Goal: Complete application form: Complete application form

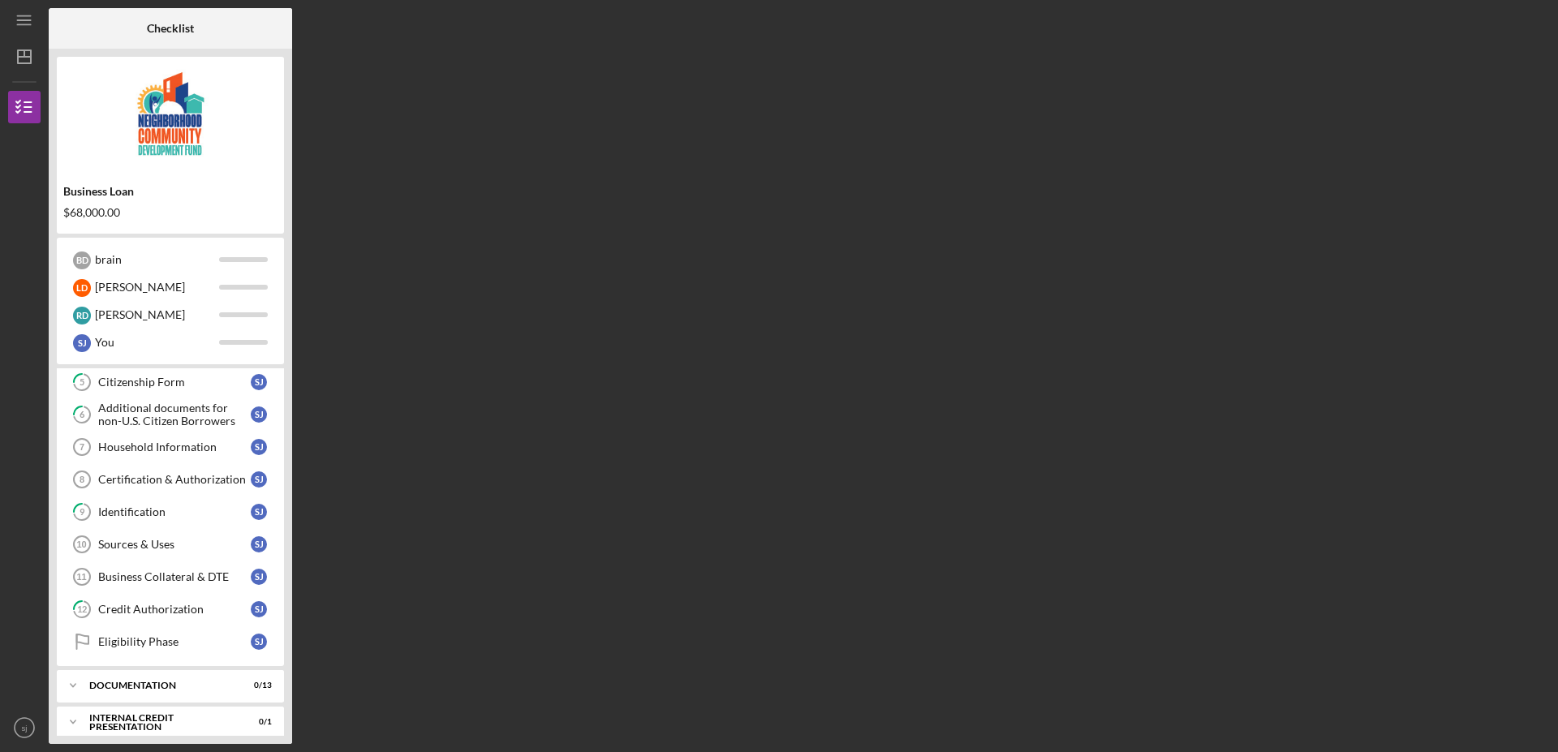
scroll to position [177, 0]
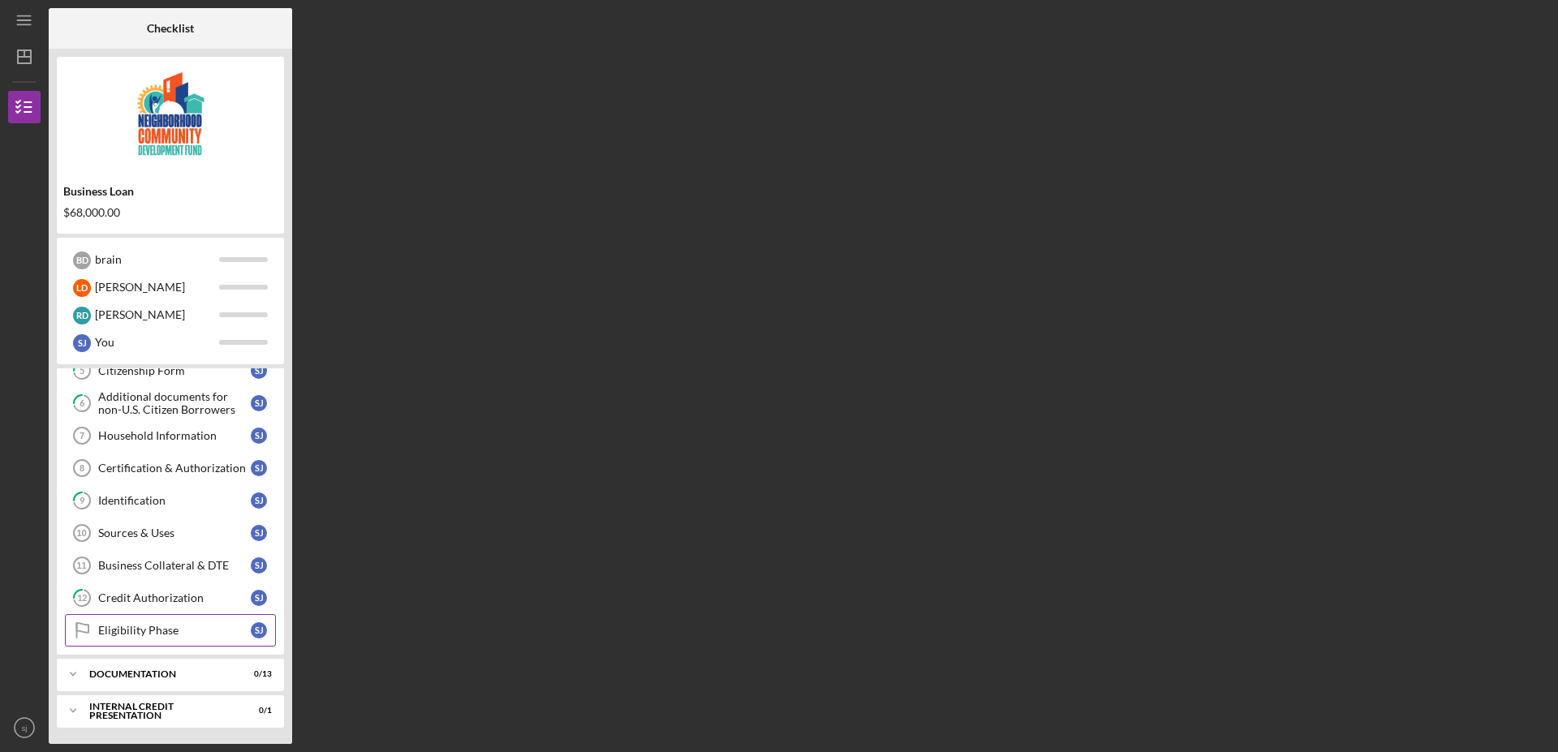
click at [138, 630] on div "Eligibility Phase" at bounding box center [174, 630] width 153 height 13
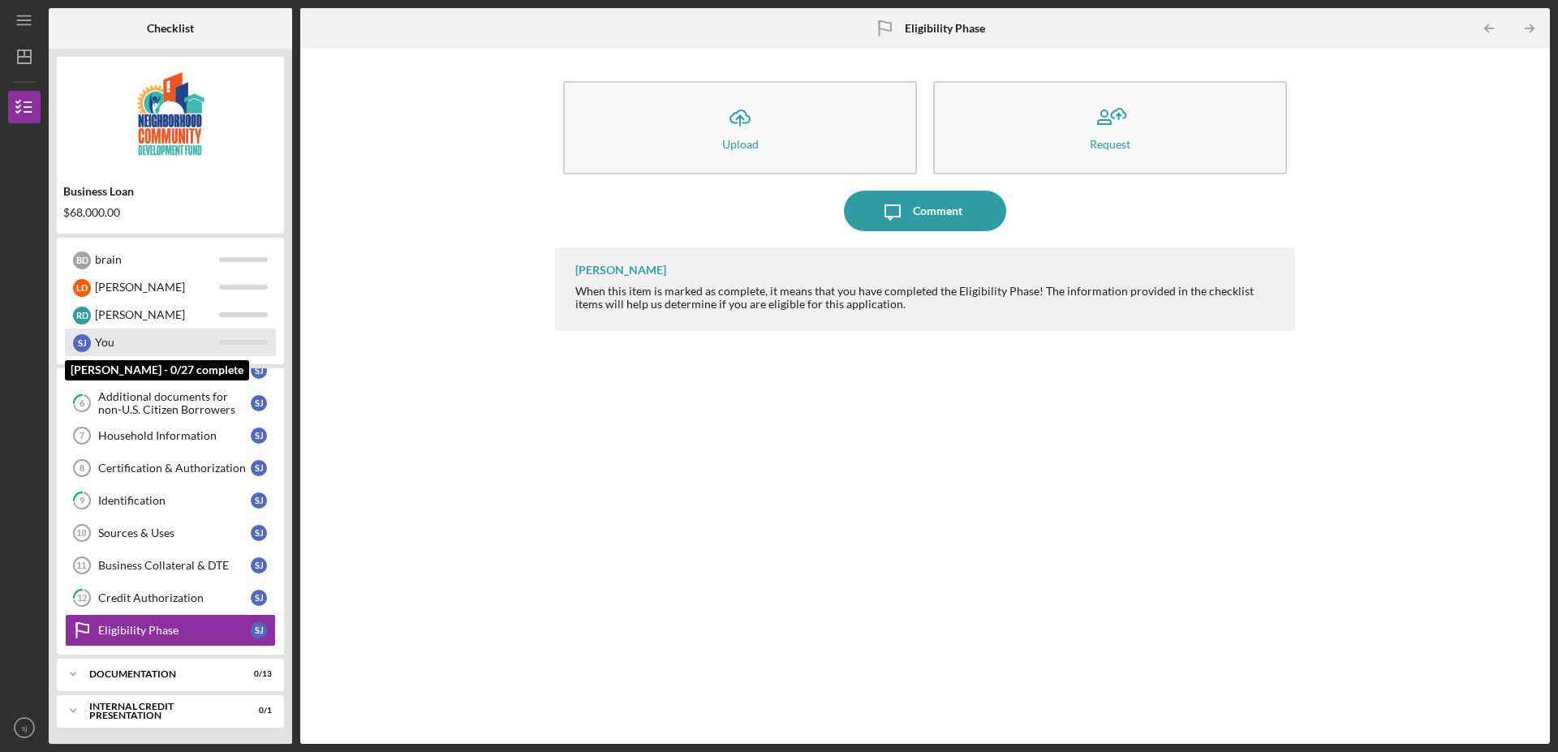
click at [157, 342] on div "You" at bounding box center [157, 343] width 124 height 28
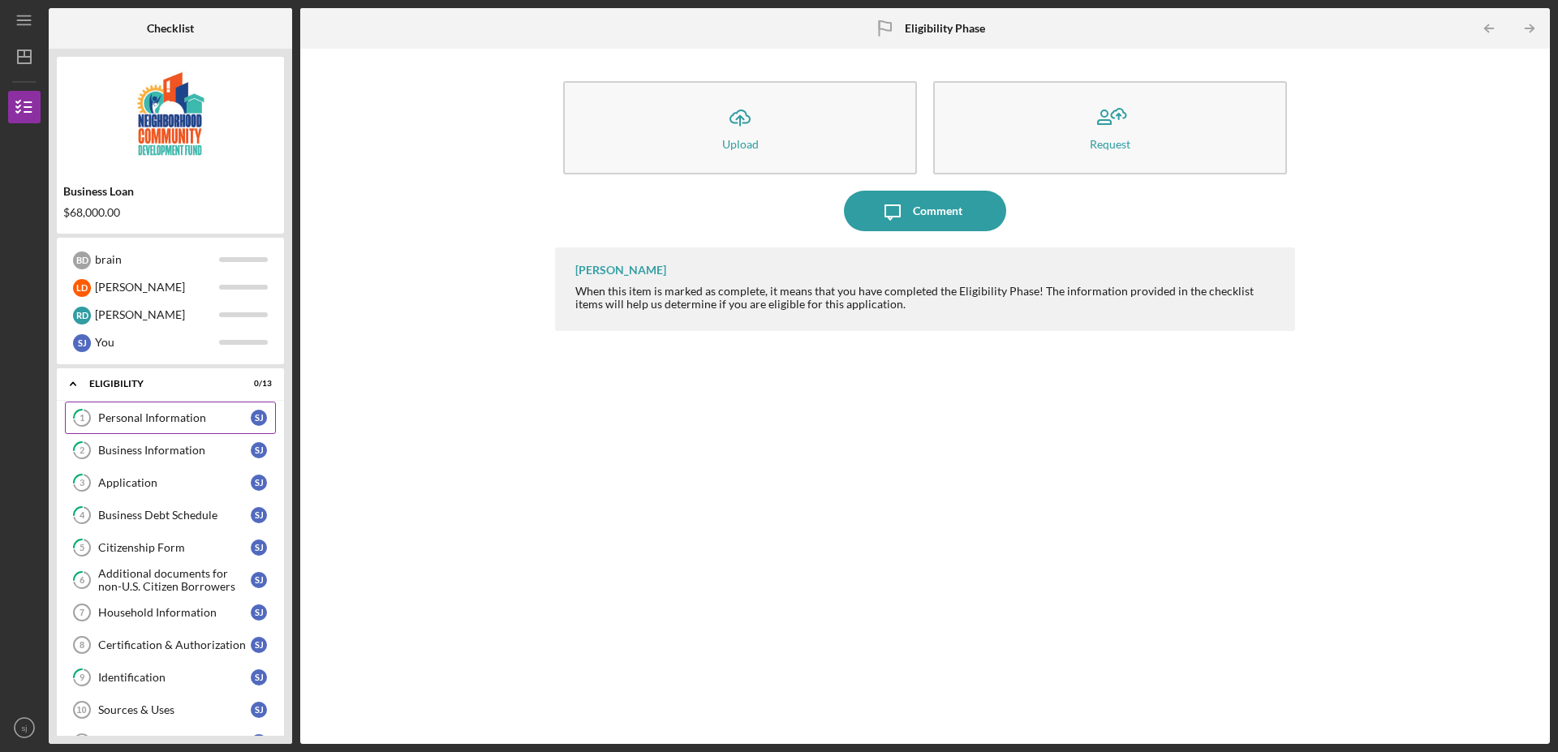
click at [179, 419] on div "Personal Information" at bounding box center [174, 417] width 153 height 13
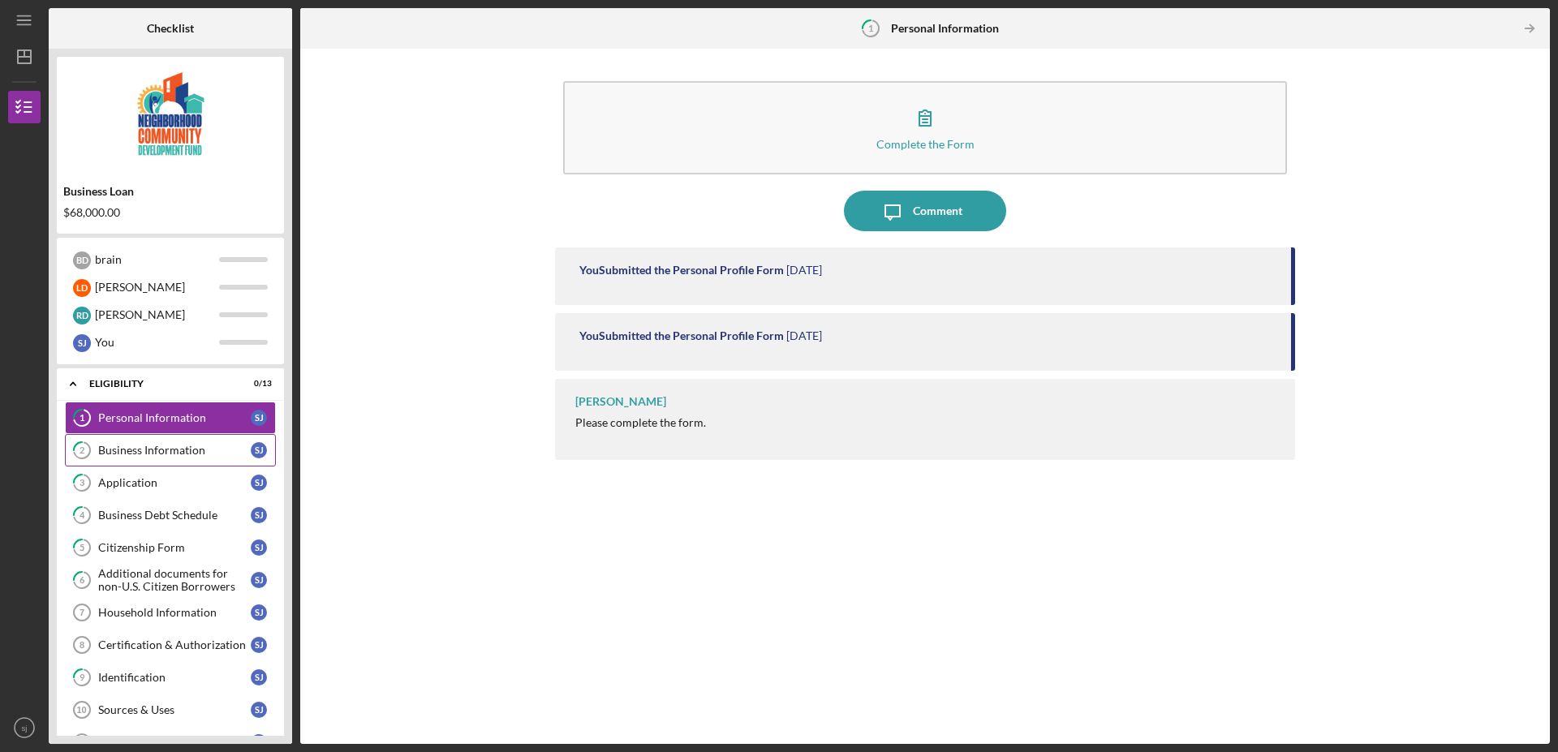
click at [150, 457] on div "Business Information" at bounding box center [174, 450] width 153 height 13
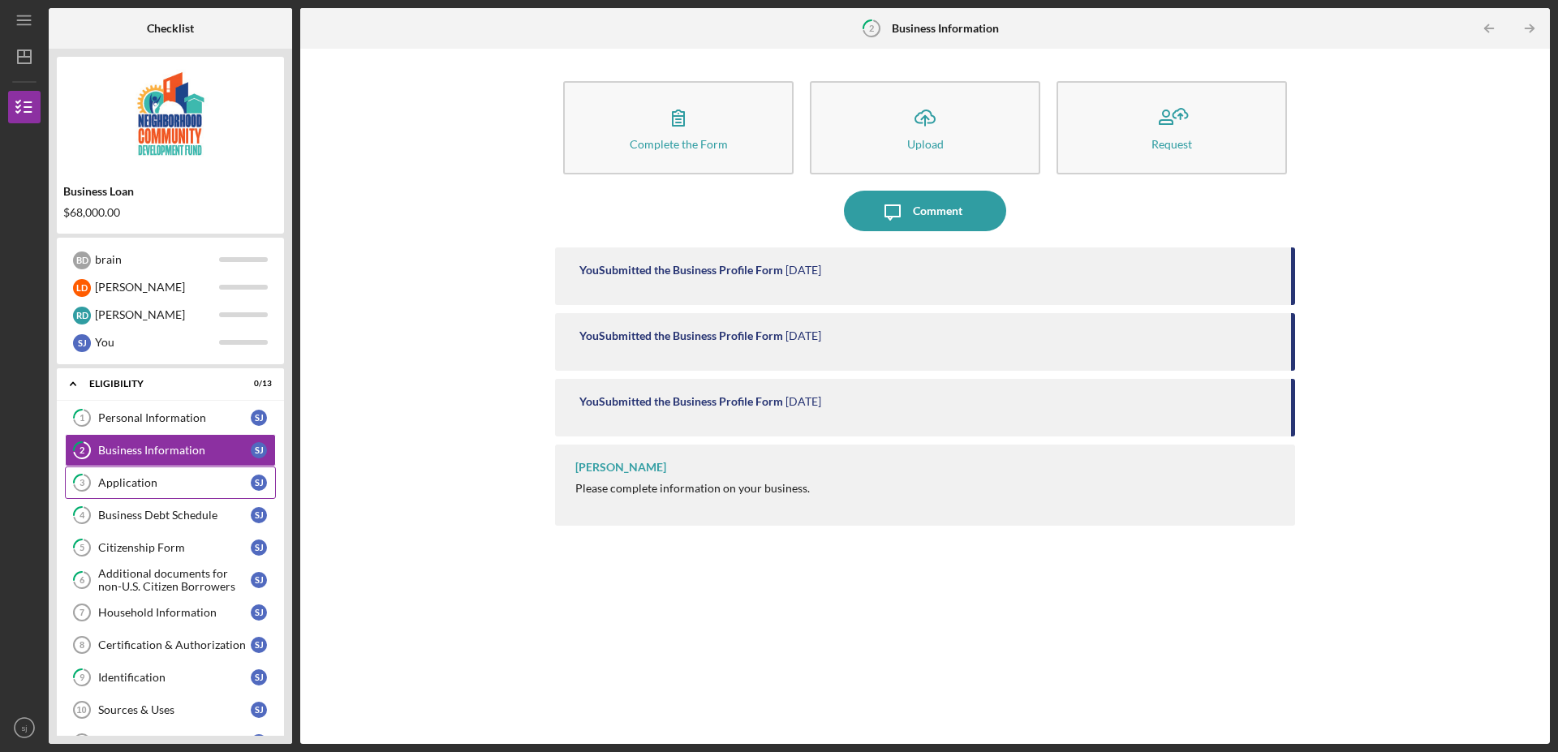
click at [151, 486] on div "Application" at bounding box center [174, 482] width 153 height 13
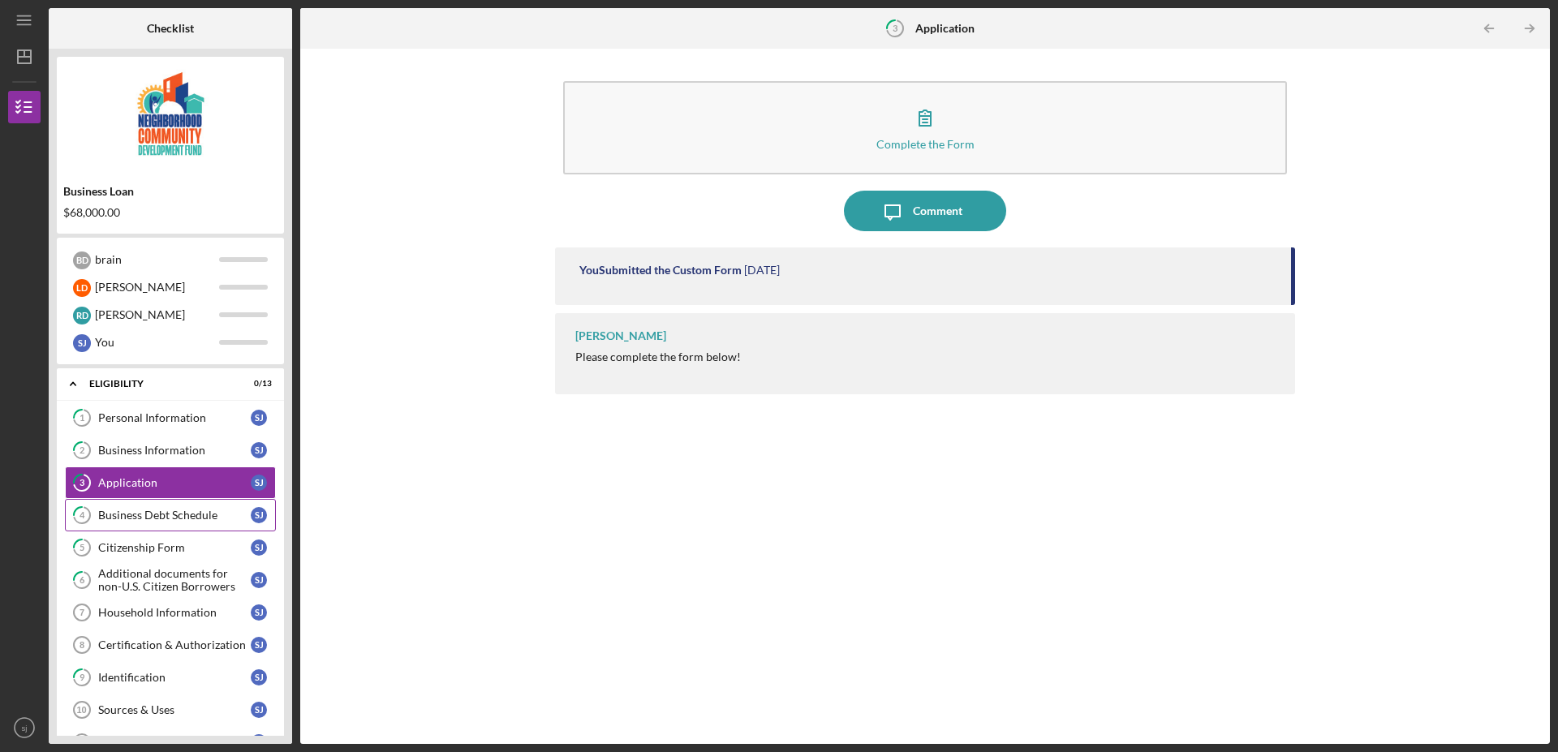
click at [136, 521] on div "Business Debt Schedule" at bounding box center [174, 515] width 153 height 13
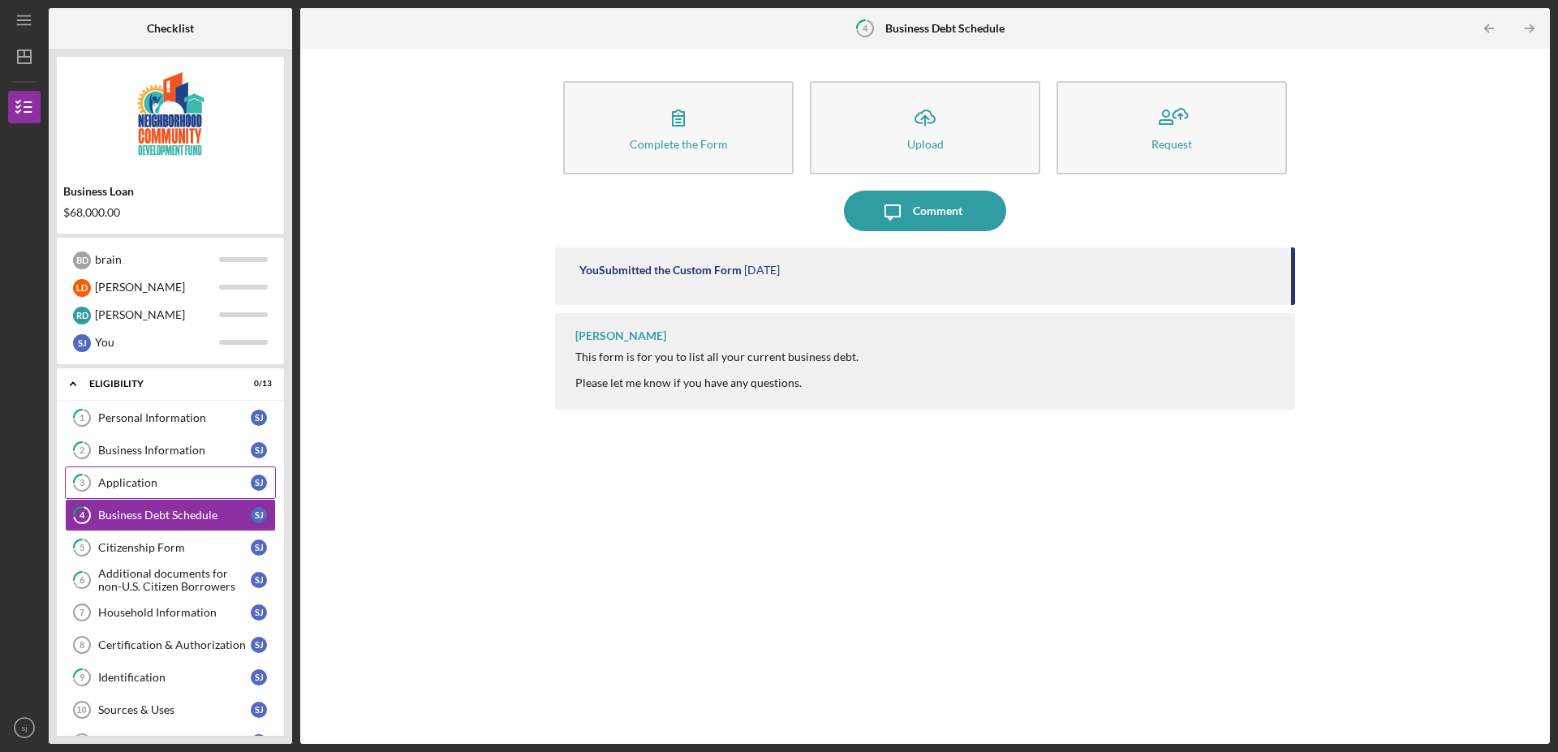
click at [140, 484] on div "Application" at bounding box center [174, 482] width 153 height 13
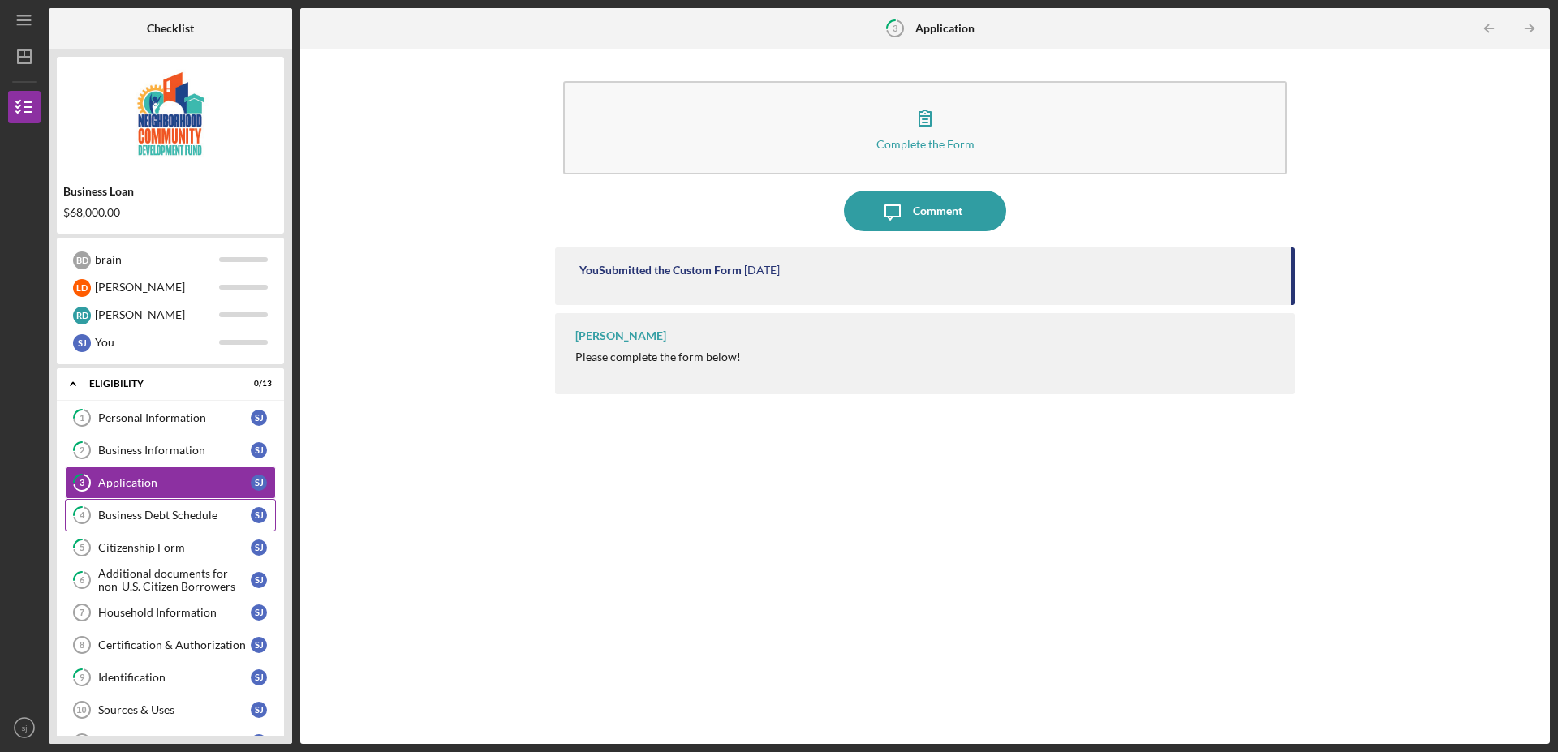
click at [143, 517] on div "Business Debt Schedule" at bounding box center [174, 515] width 153 height 13
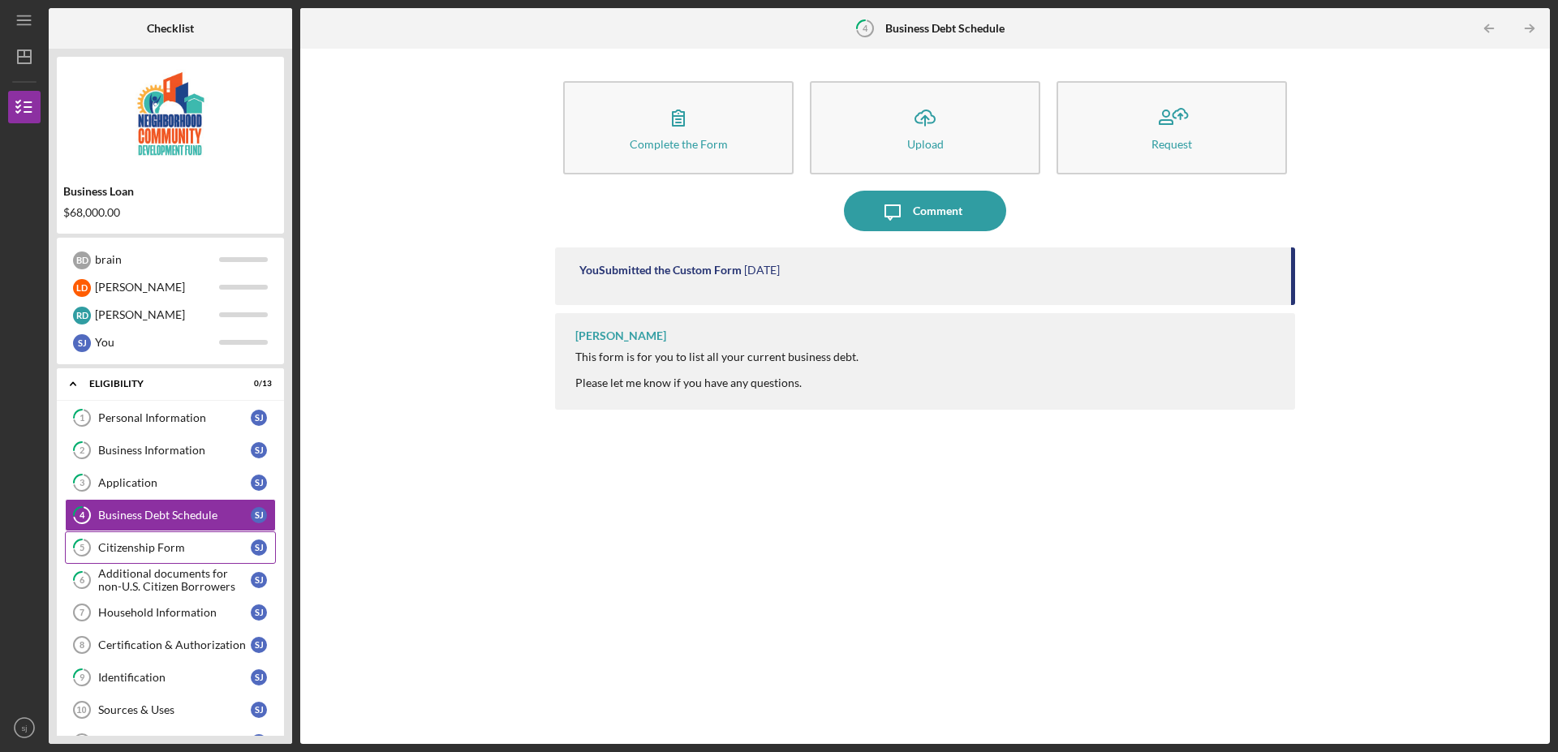
click at [186, 544] on div "Citizenship Form" at bounding box center [174, 547] width 153 height 13
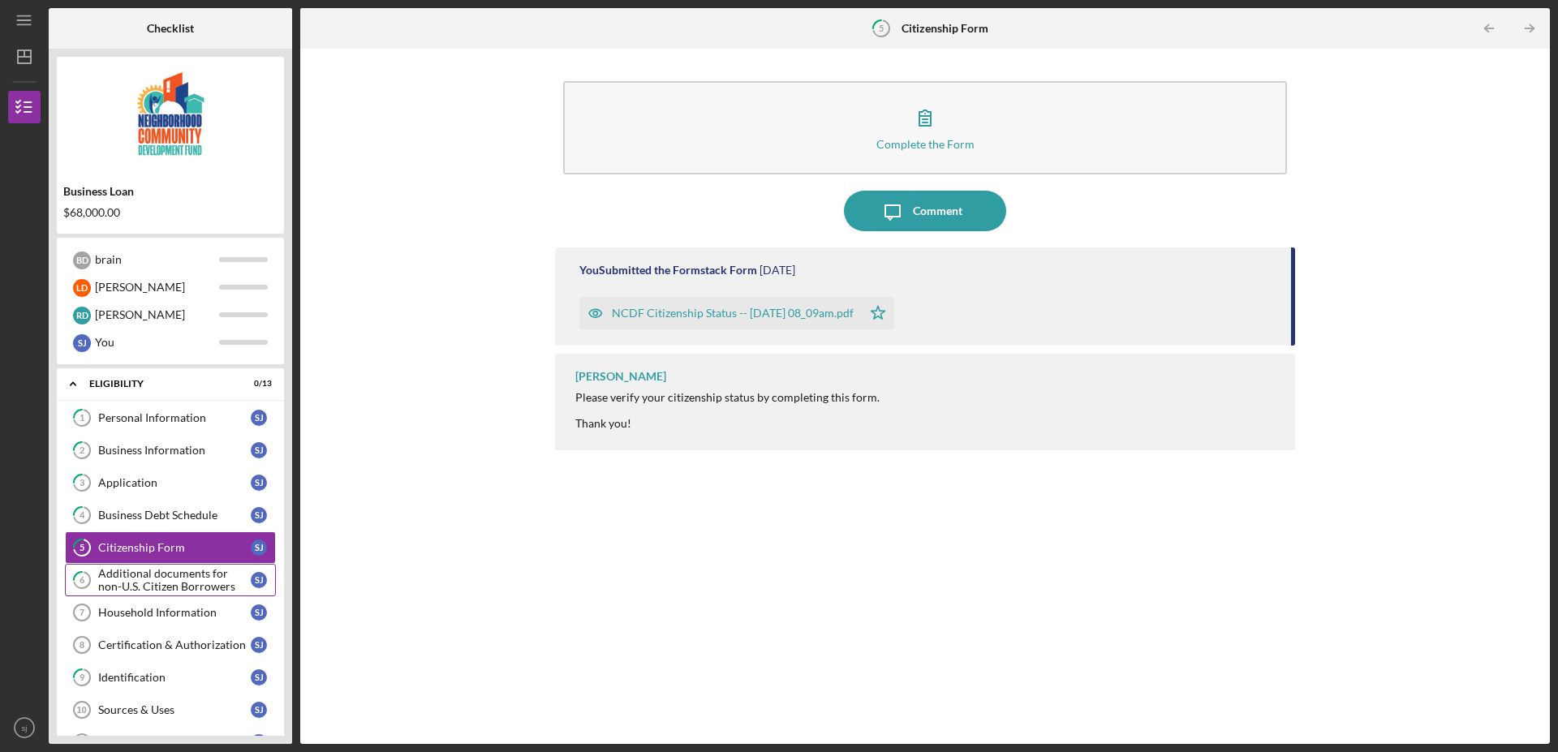
click at [173, 577] on div "Additional documents for non-U.S. Citizen Borrowers" at bounding box center [174, 580] width 153 height 26
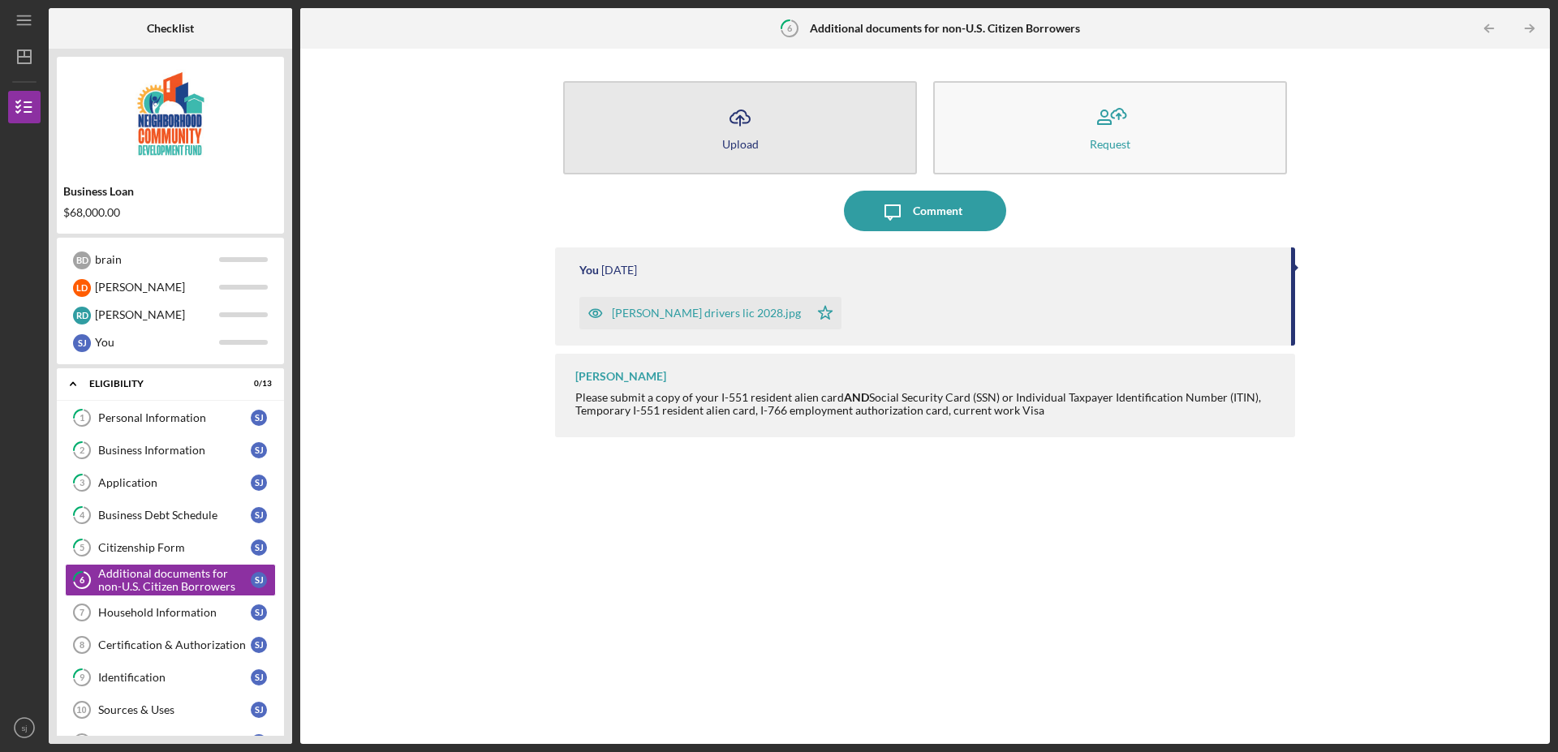
click at [764, 130] on button "Icon/Upload Upload" at bounding box center [740, 127] width 354 height 93
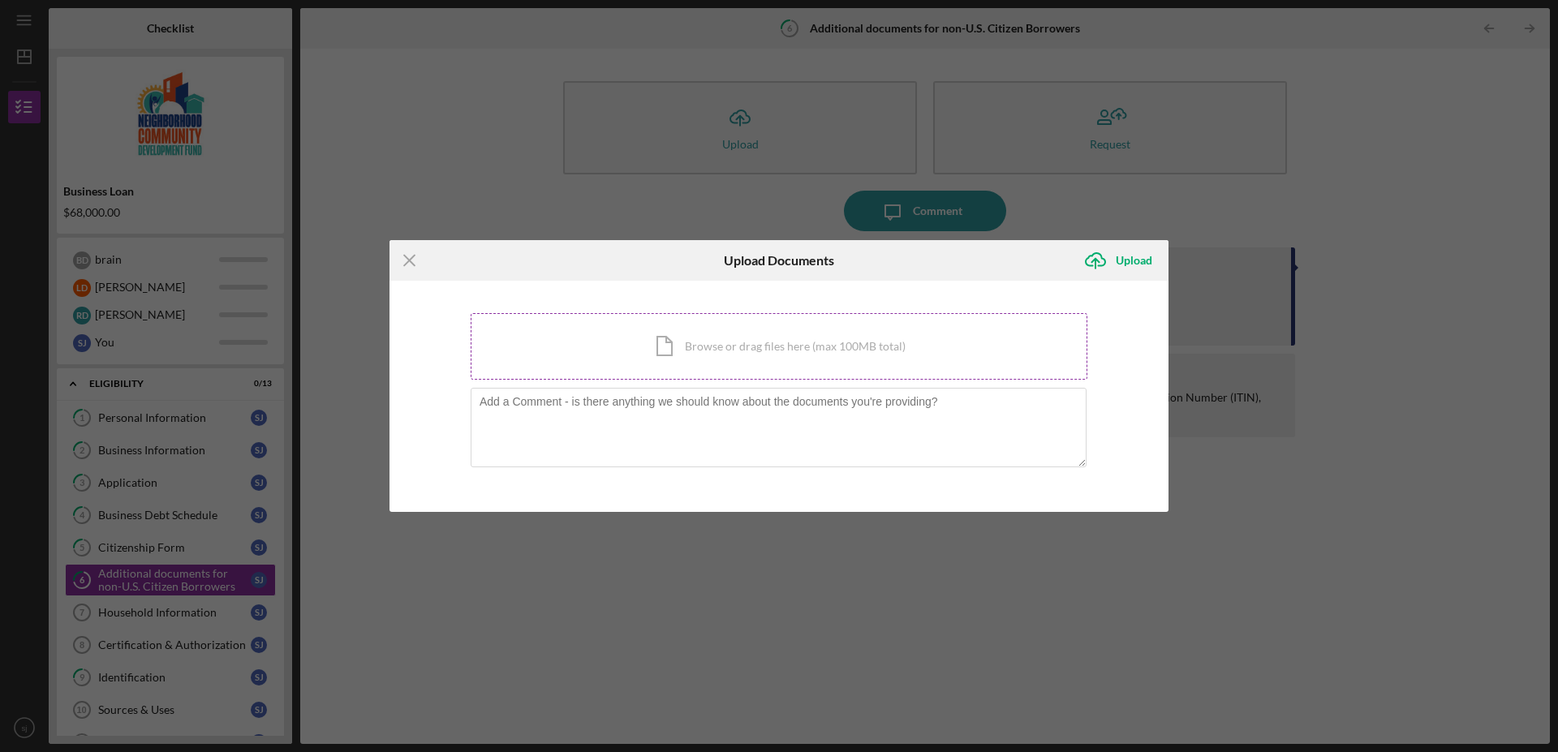
click at [747, 347] on div "Icon/Document Browse or drag files here (max 100MB total) Tap to choose files o…" at bounding box center [779, 346] width 617 height 67
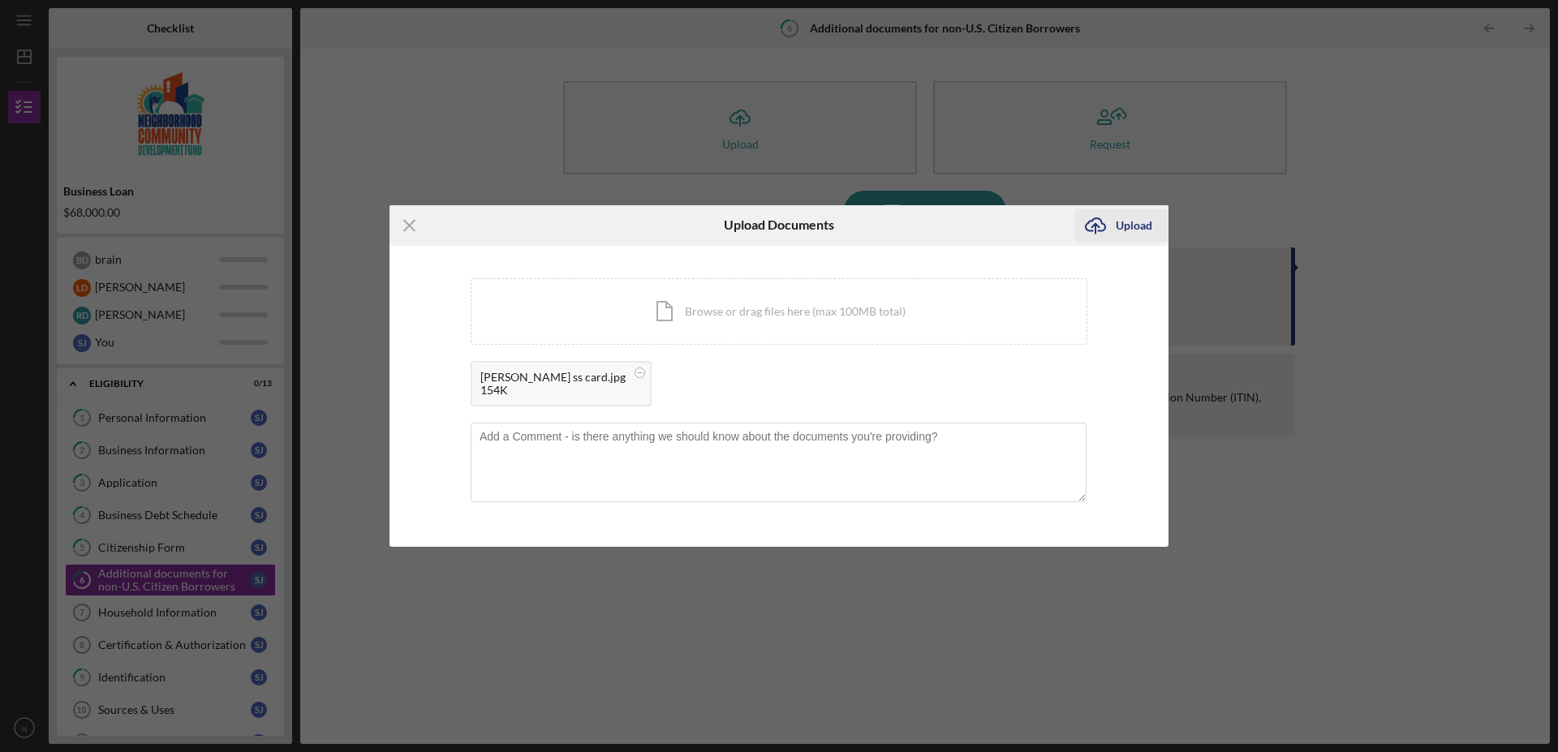
click at [1124, 225] on div "Upload" at bounding box center [1134, 225] width 37 height 32
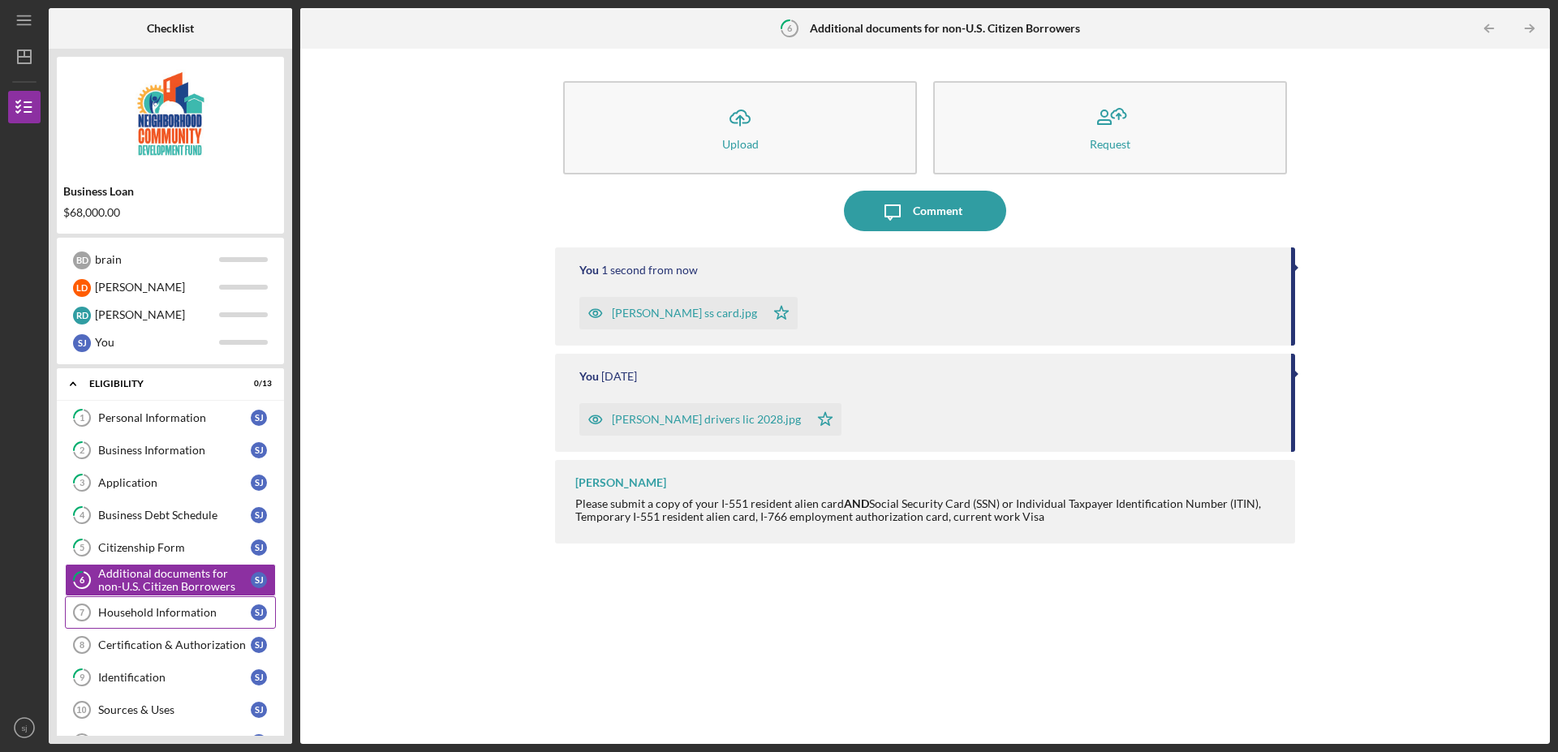
click at [129, 614] on div "Household Information" at bounding box center [174, 612] width 153 height 13
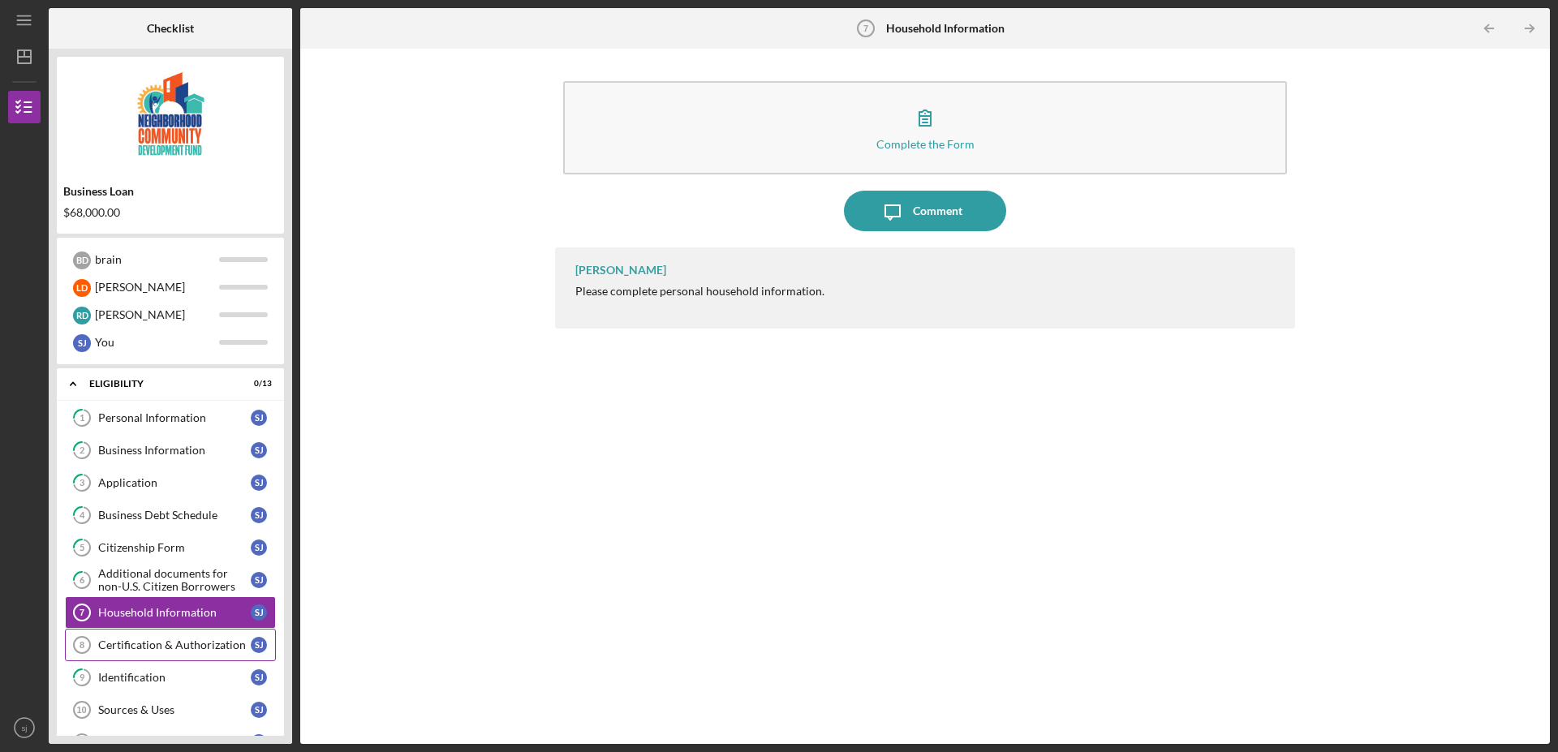
click at [179, 644] on div "Certification & Authorization" at bounding box center [174, 645] width 153 height 13
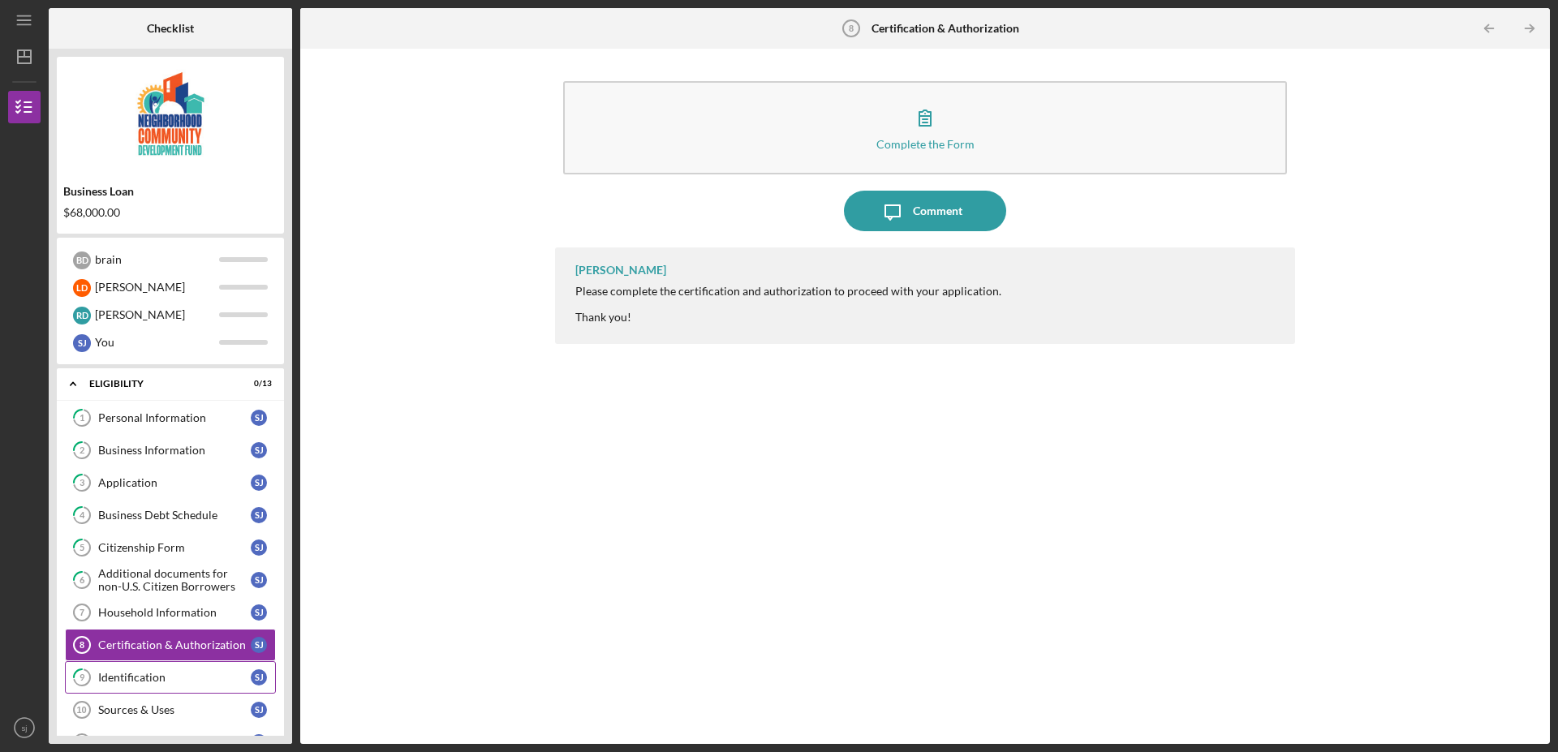
click at [153, 678] on div "Identification" at bounding box center [174, 677] width 153 height 13
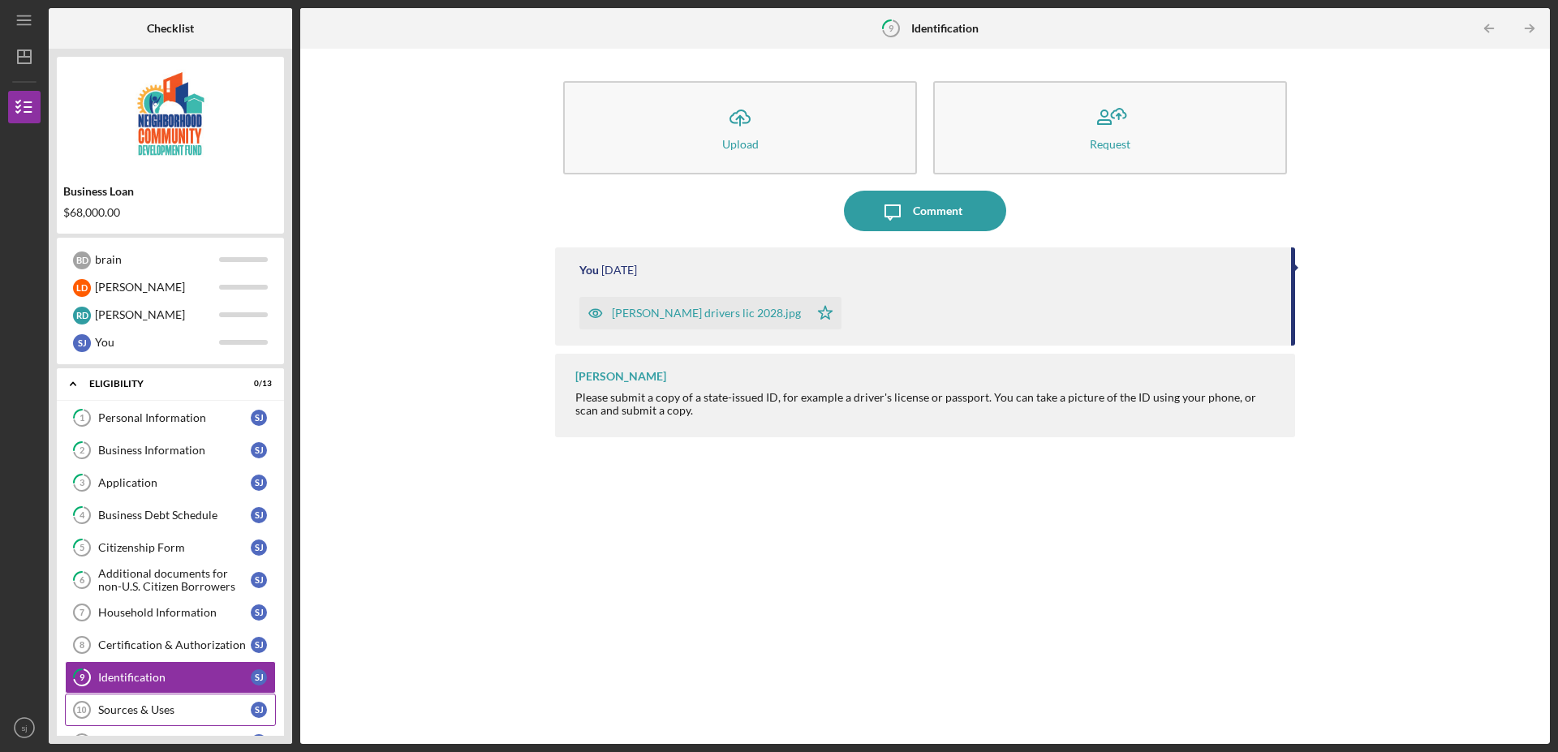
click at [169, 716] on div "Sources & Uses" at bounding box center [174, 710] width 153 height 13
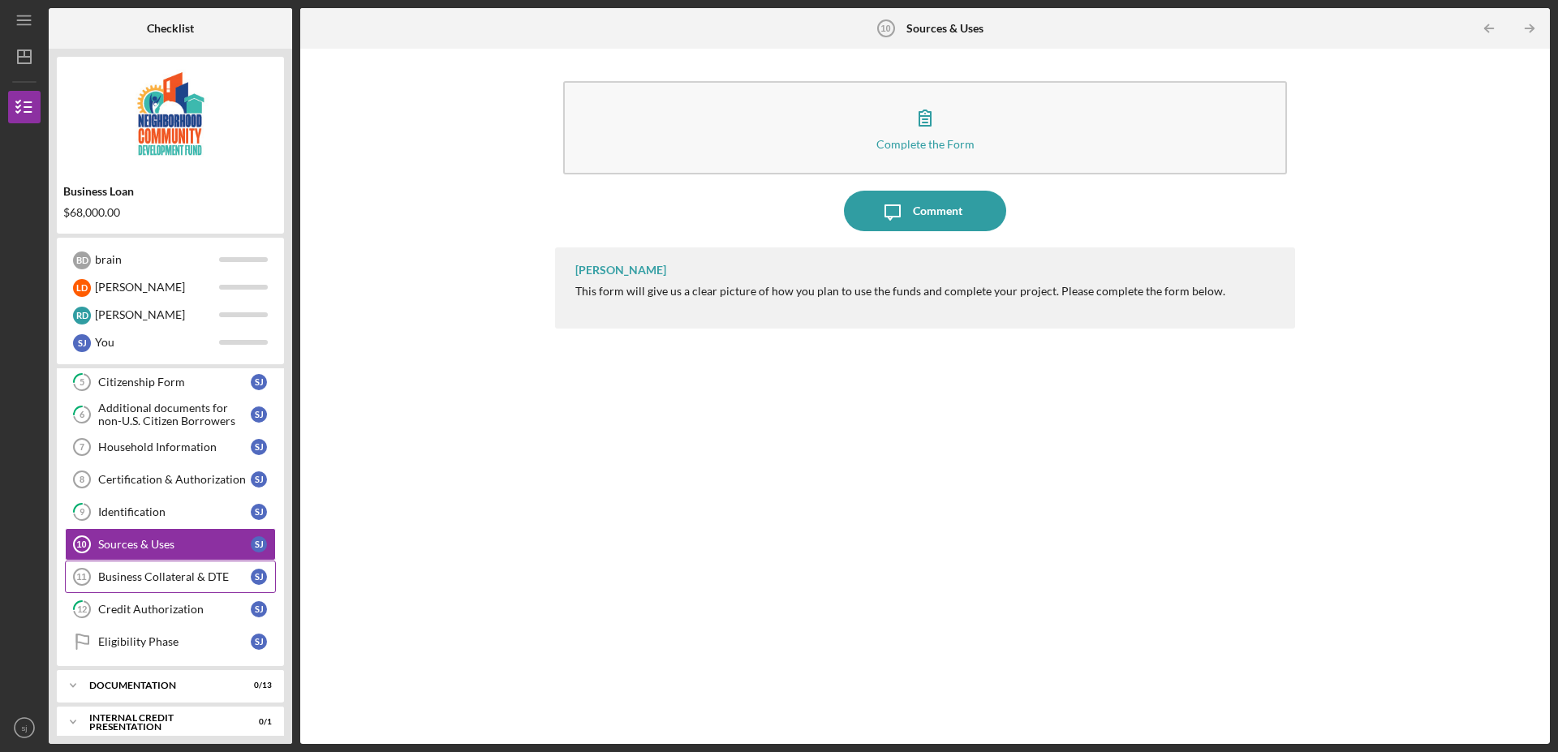
scroll to position [177, 0]
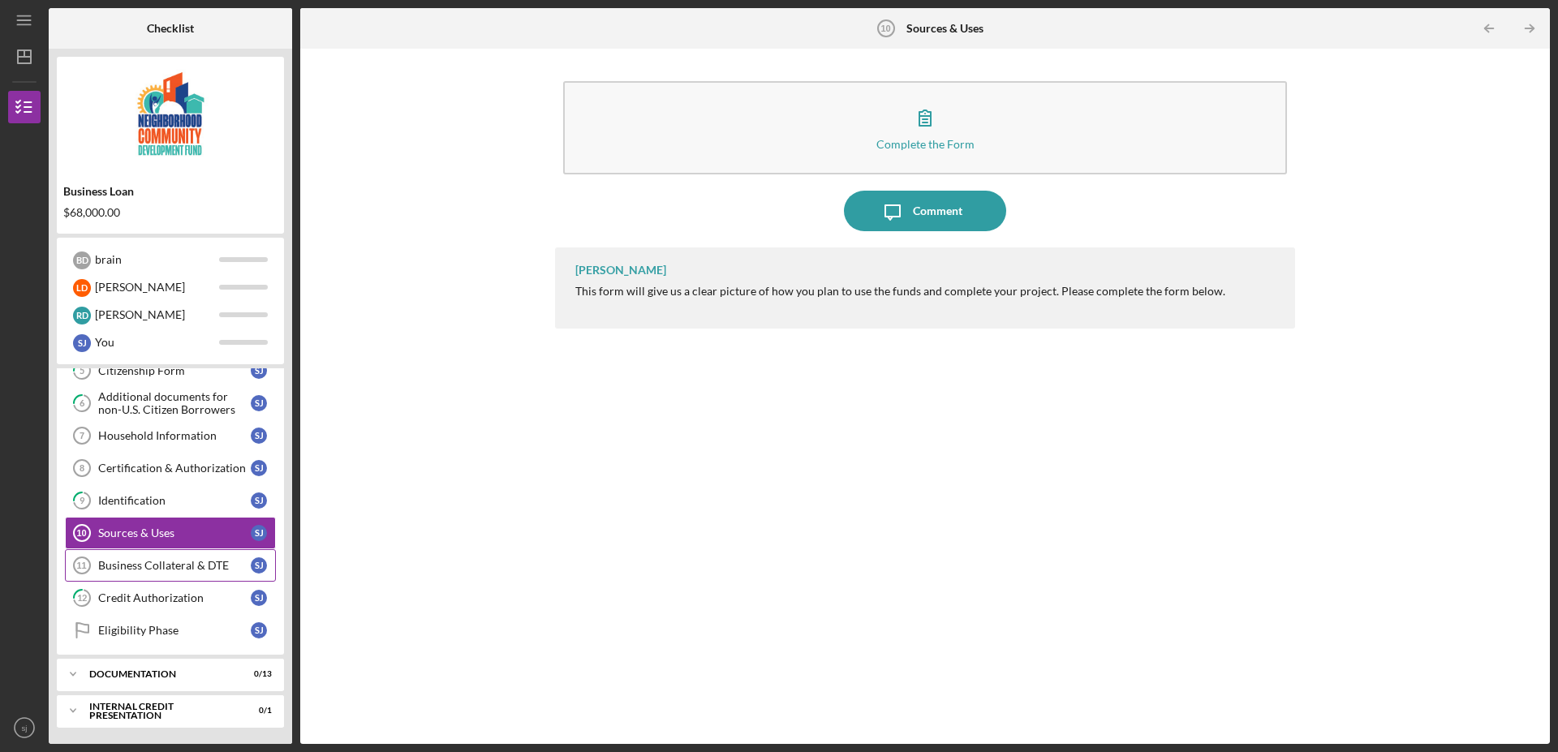
click at [209, 565] on div "Business Collateral & DTE" at bounding box center [174, 565] width 153 height 13
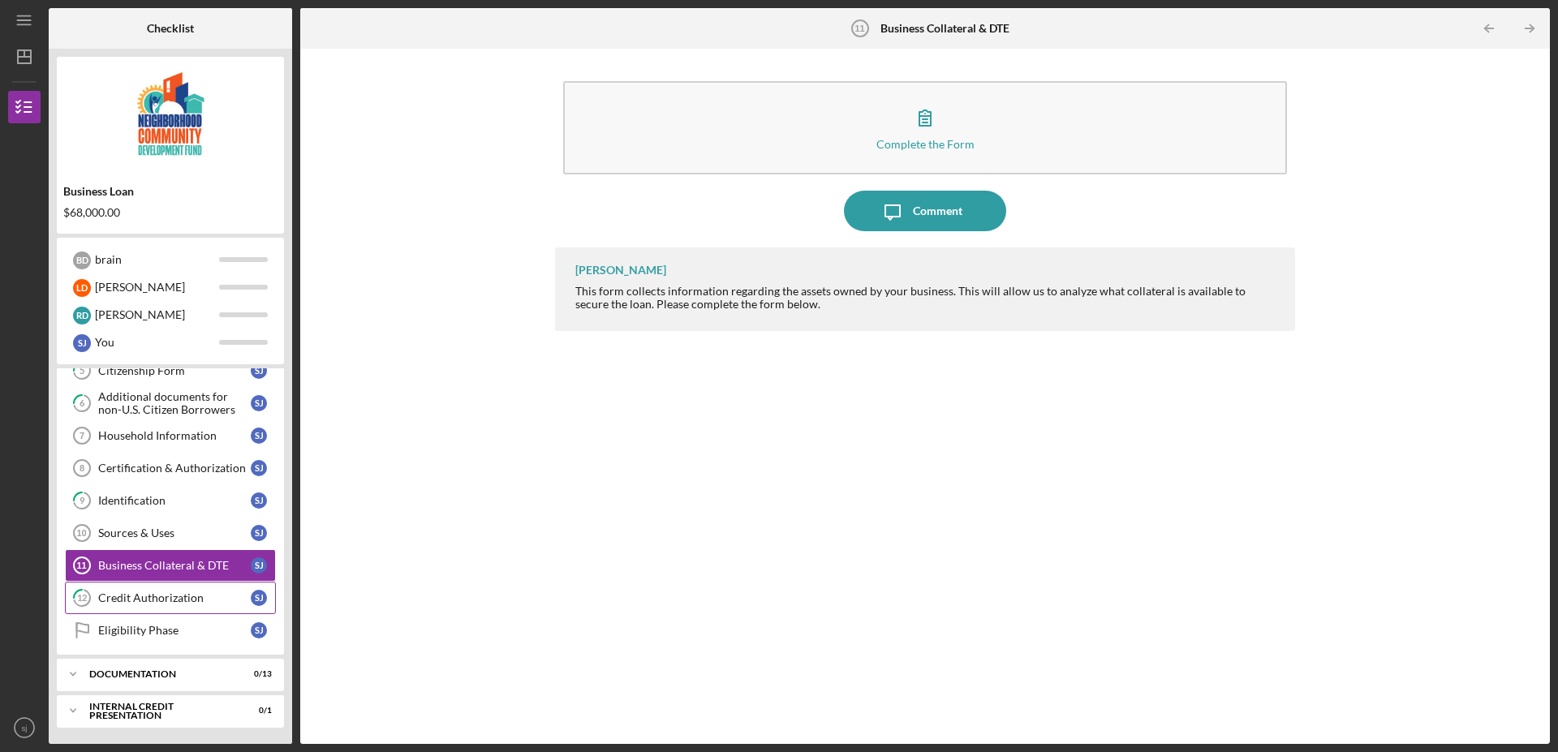
click at [176, 599] on div "Credit Authorization" at bounding box center [174, 598] width 153 height 13
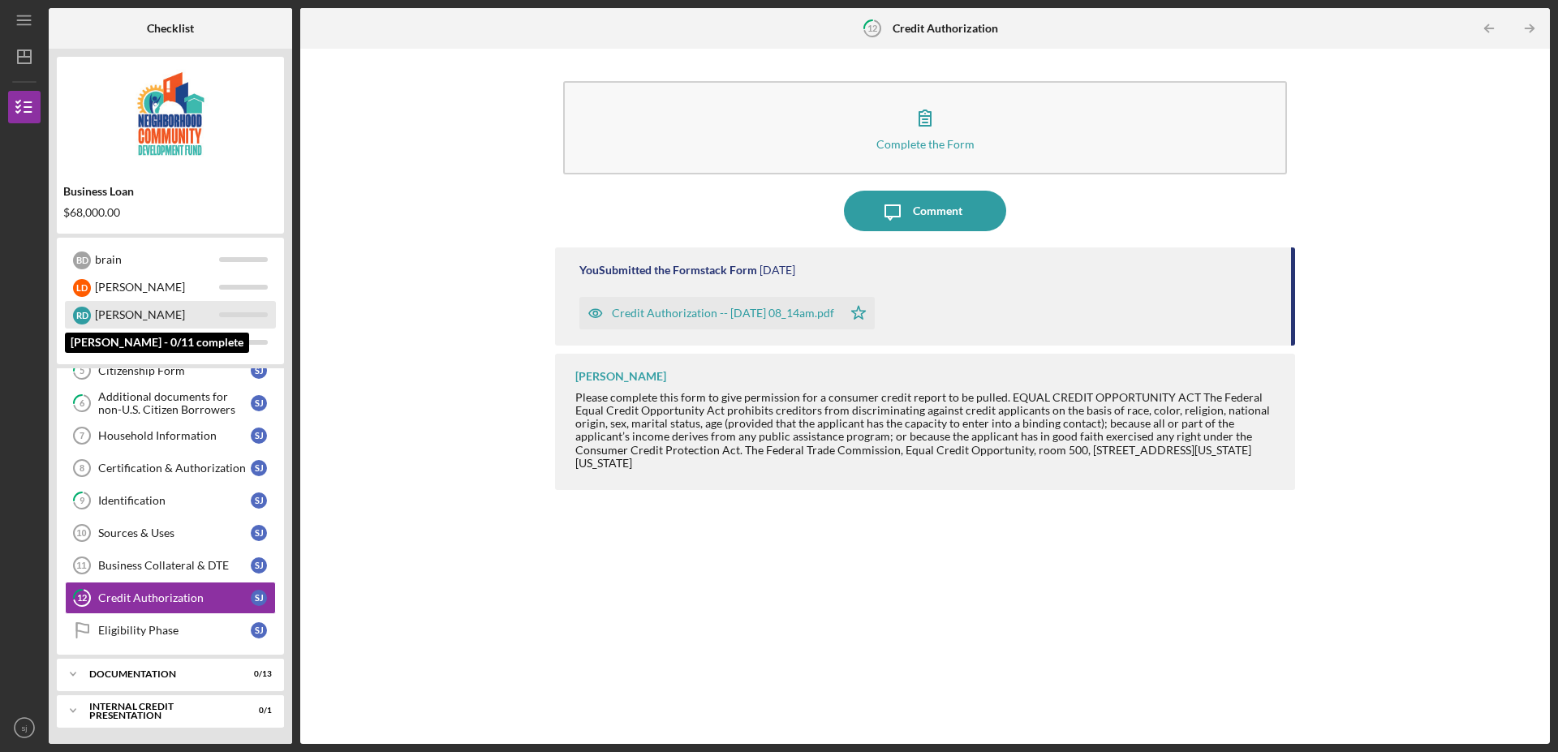
click at [122, 314] on div "richard" at bounding box center [157, 315] width 124 height 28
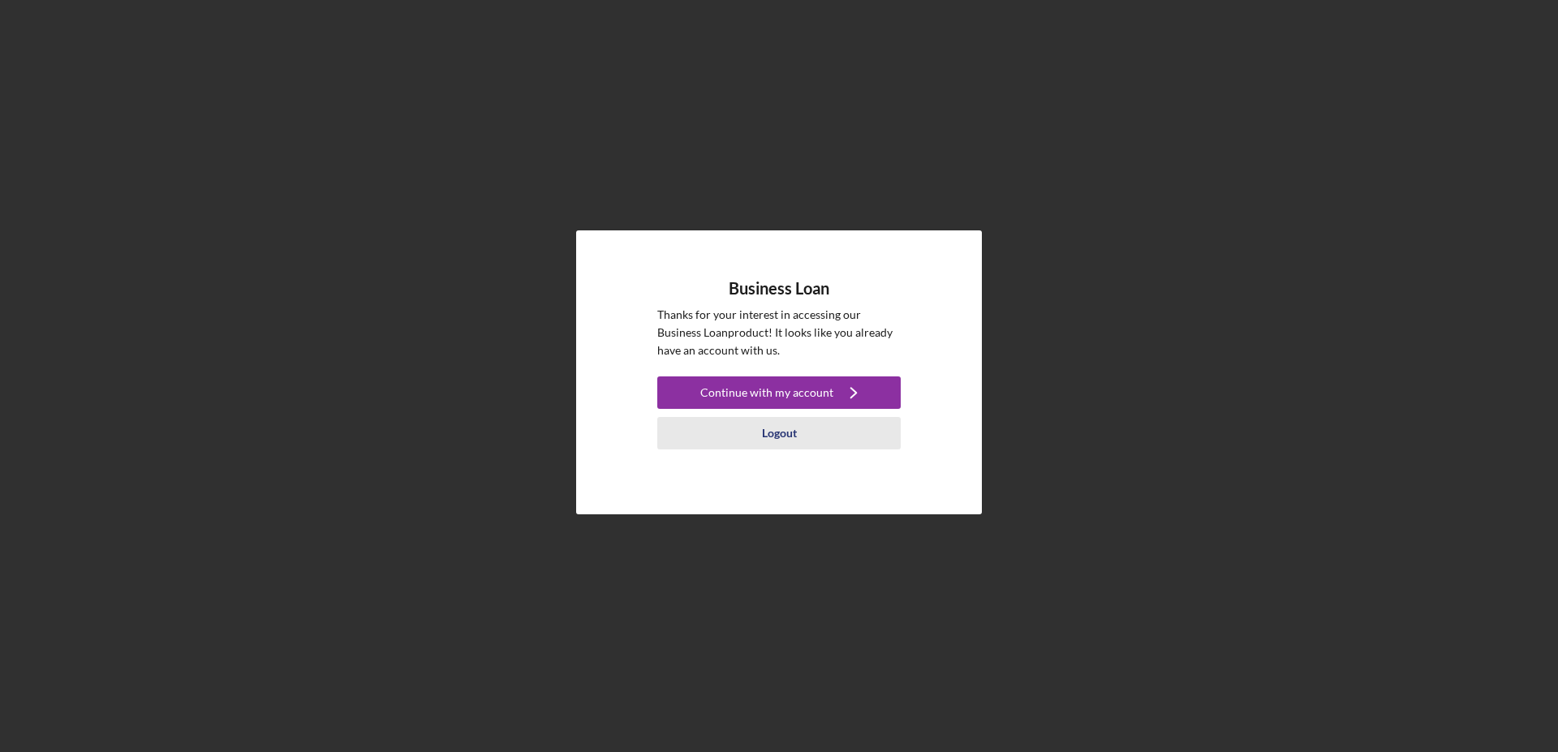
click at [784, 431] on div "Logout" at bounding box center [779, 433] width 35 height 32
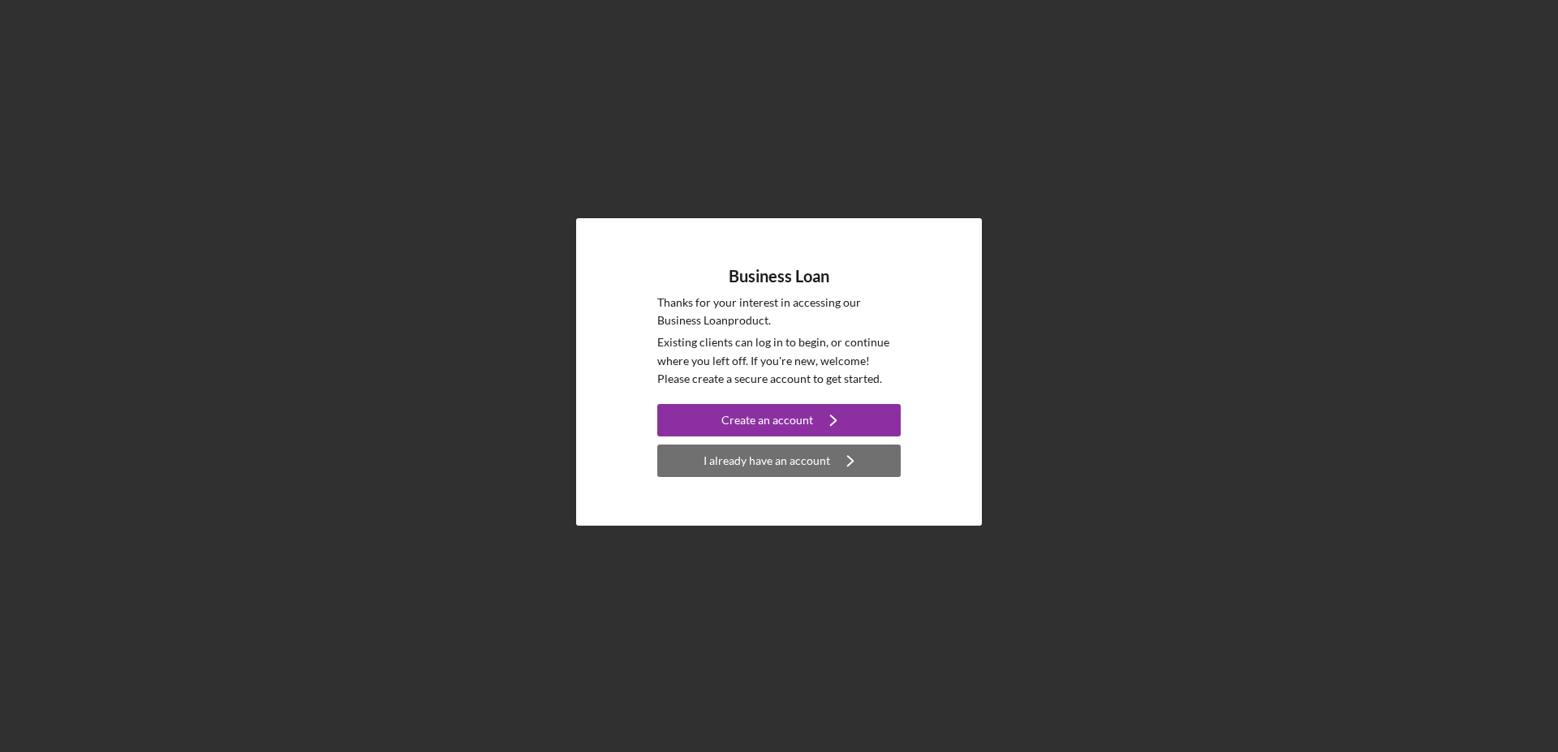
click at [778, 464] on div "I already have an account" at bounding box center [767, 461] width 127 height 32
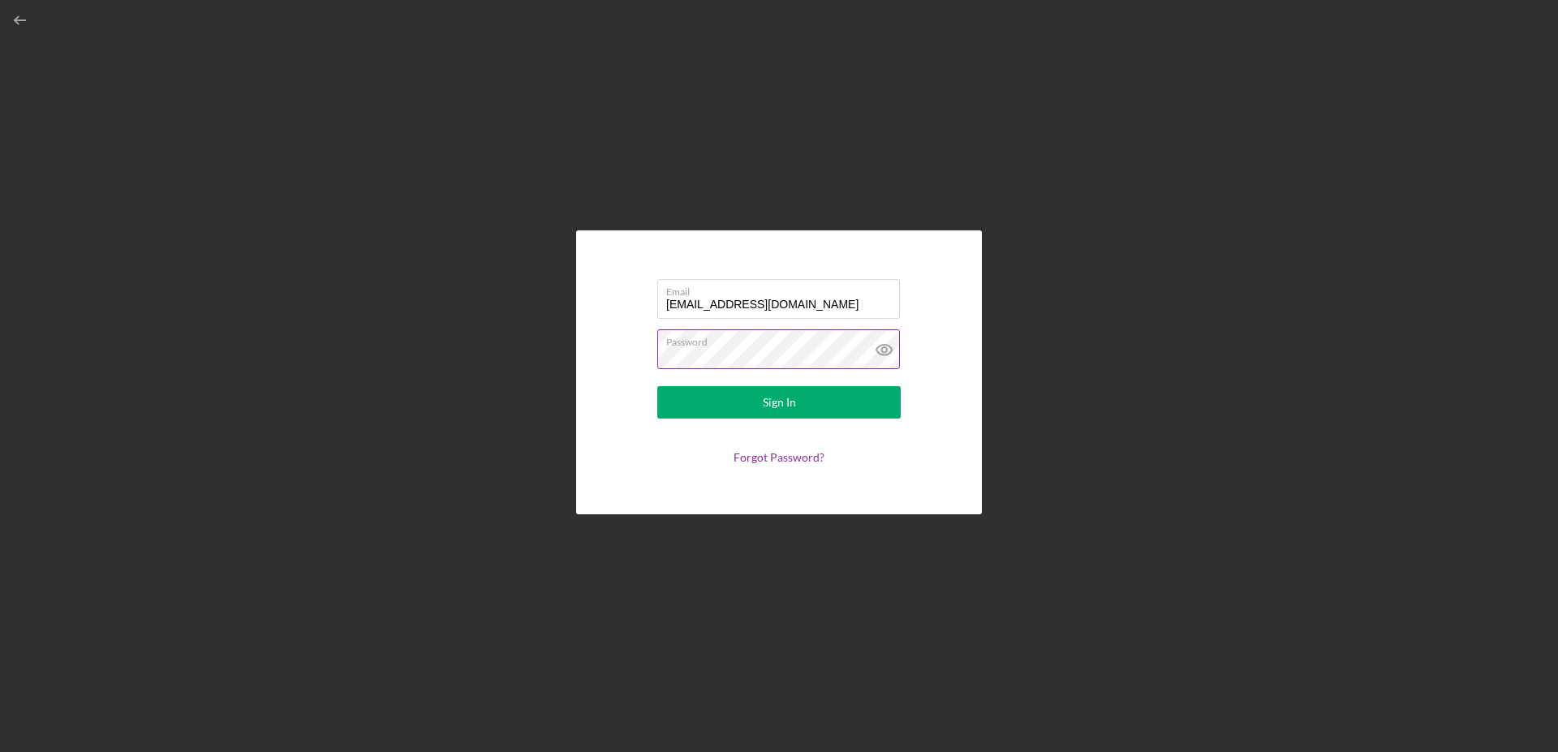
type input "[EMAIL_ADDRESS][DOMAIN_NAME]"
click at [883, 349] on icon at bounding box center [884, 349] width 41 height 41
